Goal: Task Accomplishment & Management: Manage account settings

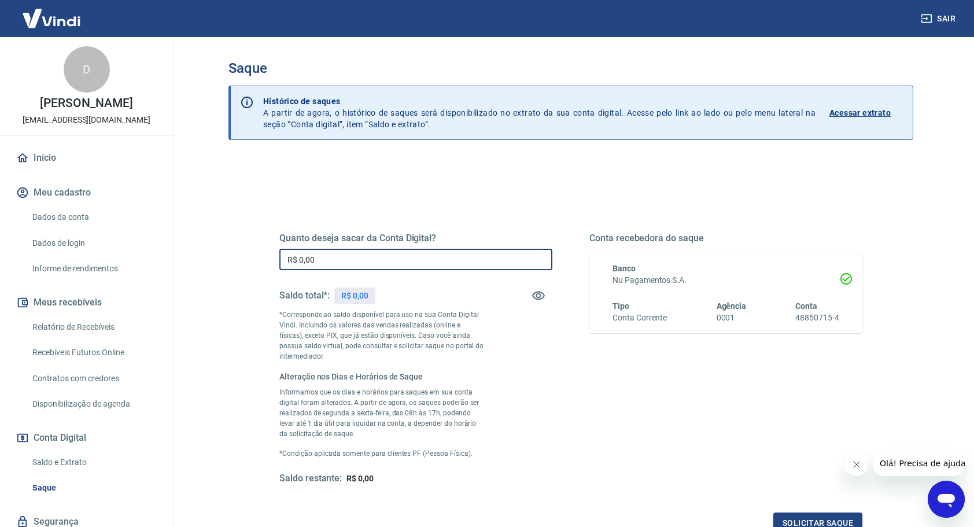
click at [349, 253] on input "R$ 0,00" at bounding box center [415, 259] width 273 height 21
type input "R$ 92,60"
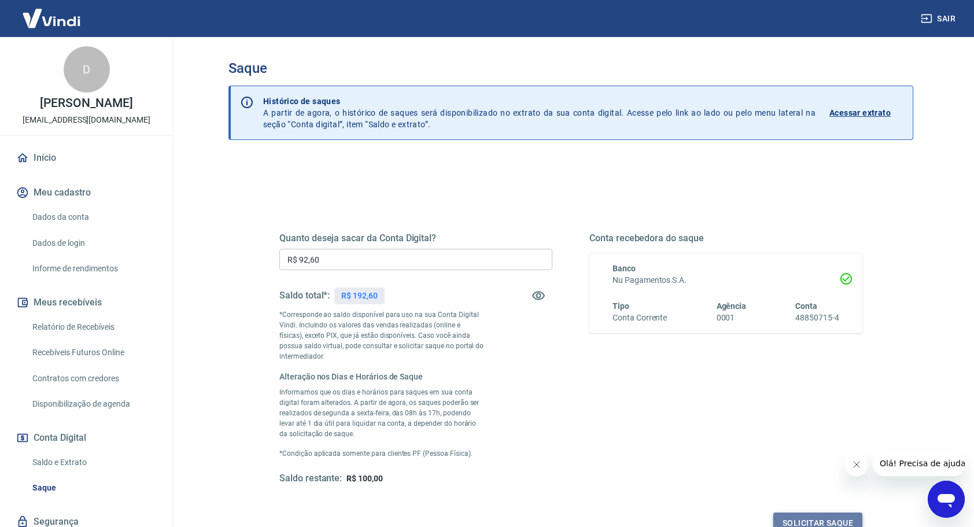
click at [822, 516] on button "Solicitar saque" at bounding box center [817, 522] width 89 height 21
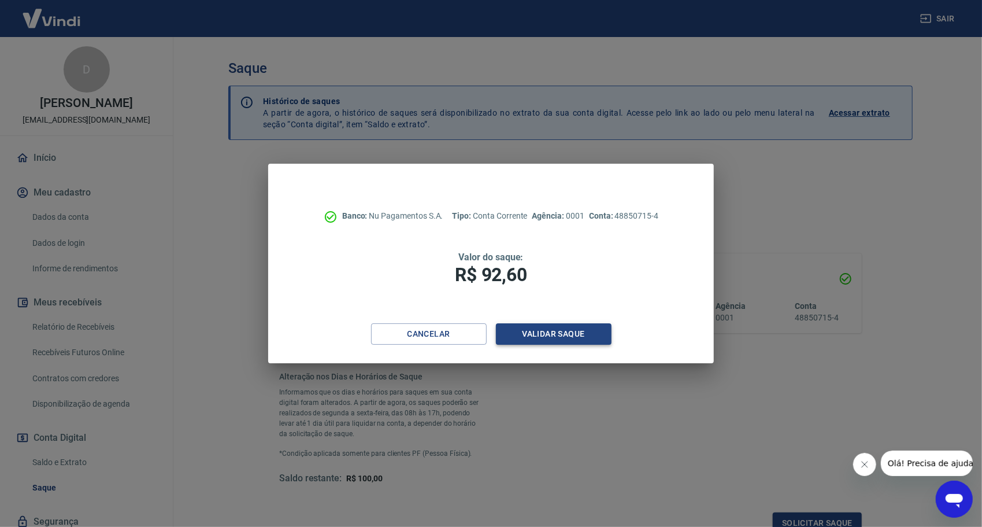
click at [560, 341] on button "Validar saque" at bounding box center [554, 333] width 116 height 21
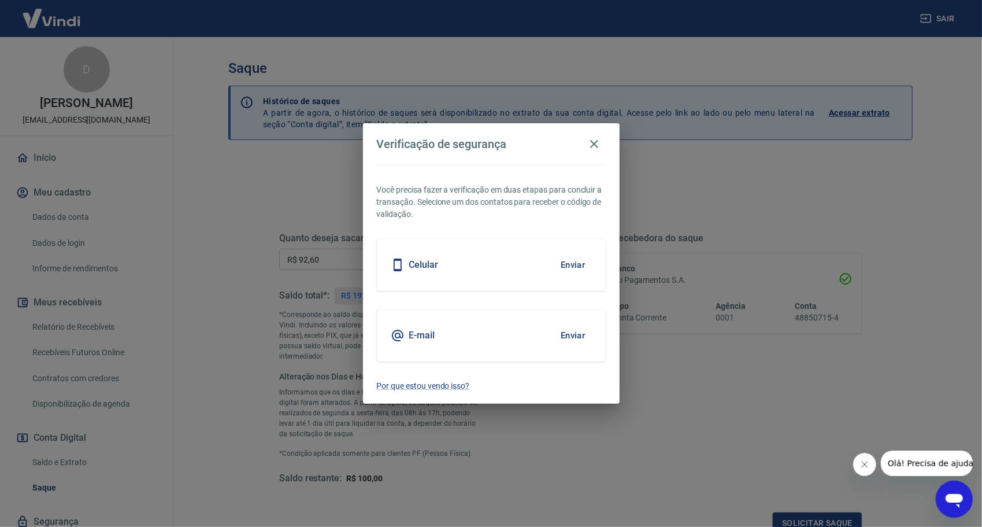
scroll to position [6, 0]
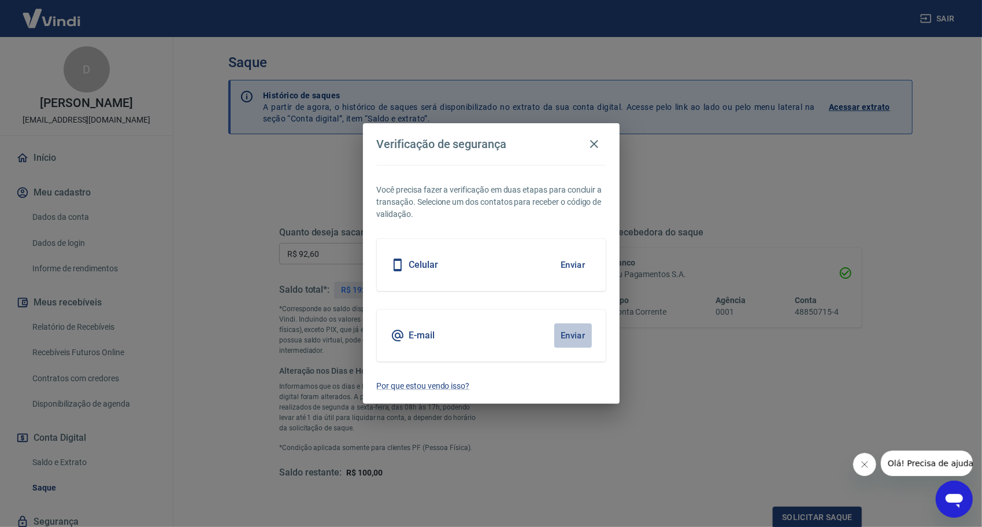
click at [567, 335] on button "Enviar" at bounding box center [574, 335] width 38 height 24
click at [571, 334] on button "Enviar" at bounding box center [574, 335] width 38 height 24
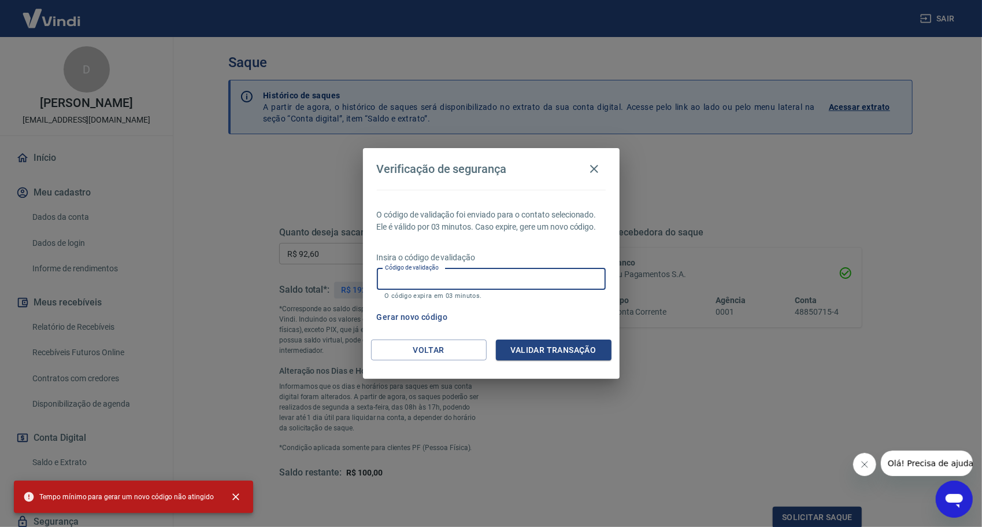
click at [467, 275] on input "Código de validação" at bounding box center [491, 278] width 229 height 21
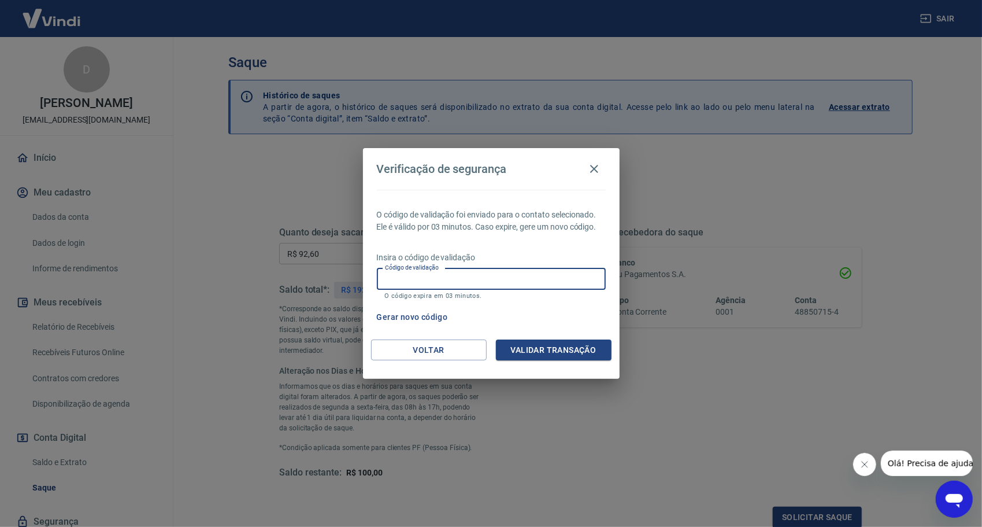
paste input "817666"
type input "817666"
click at [535, 354] on button "Validar transação" at bounding box center [554, 349] width 116 height 21
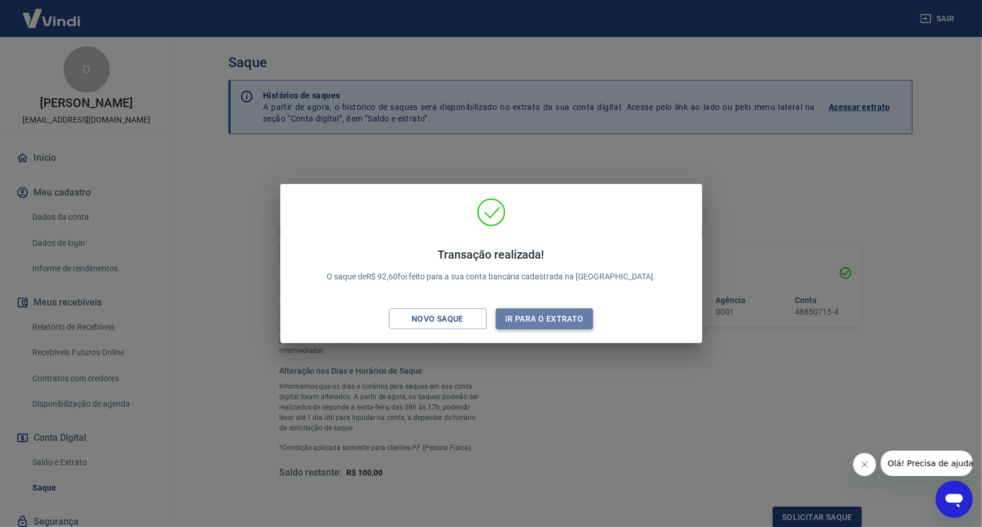
click at [518, 315] on button "Ir para o extrato" at bounding box center [545, 318] width 98 height 21
